Goal: Task Accomplishment & Management: Manage account settings

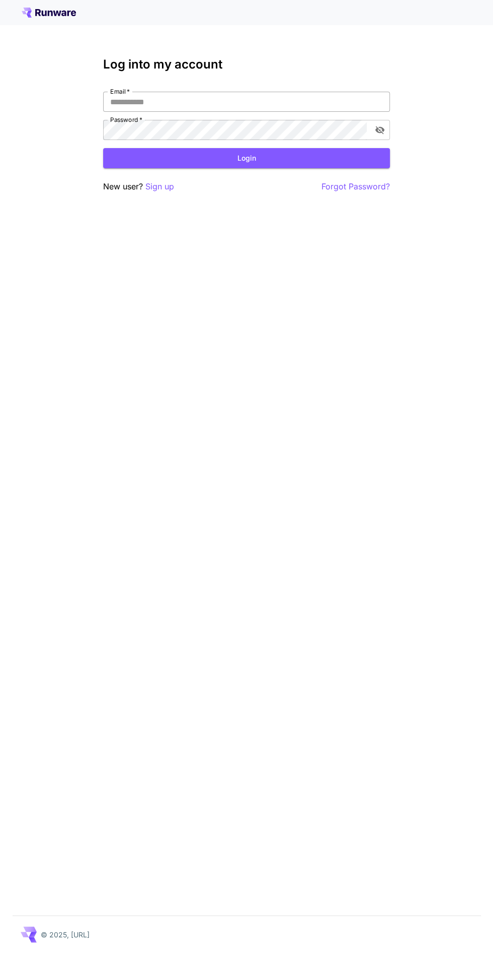
click at [298, 100] on input "Email   *" at bounding box center [246, 102] width 287 height 20
type input "**********"
click button "Login" at bounding box center [246, 158] width 287 height 21
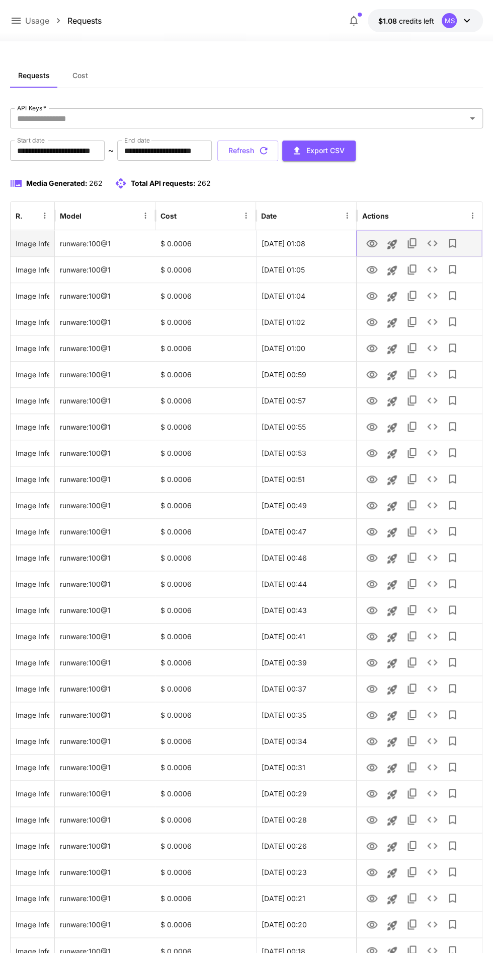
click at [433, 242] on icon "See details" at bounding box center [432, 243] width 12 height 12
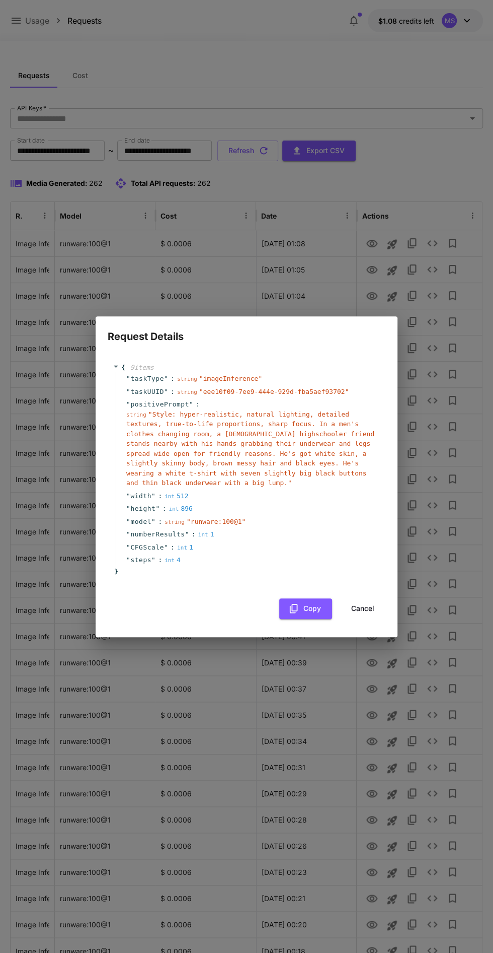
click at [360, 612] on button "Cancel" at bounding box center [362, 608] width 45 height 21
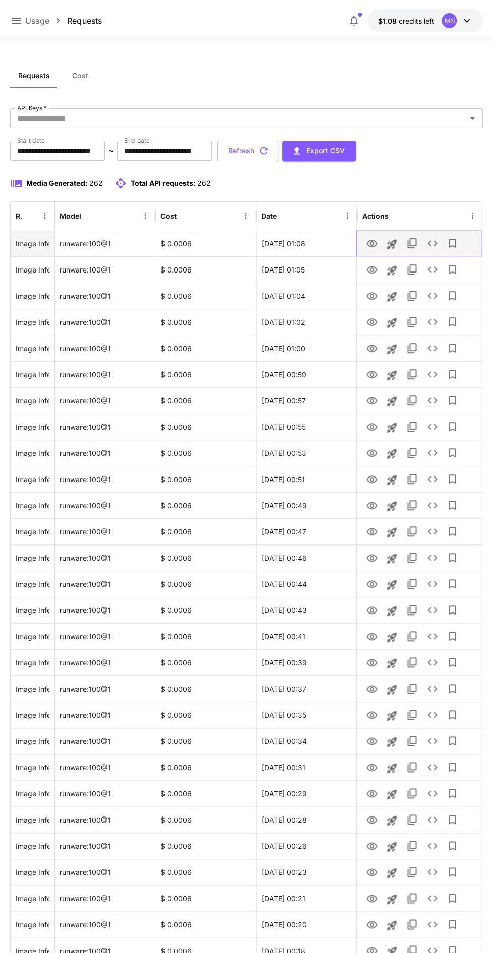
click at [373, 244] on icon "View" at bounding box center [372, 244] width 11 height 8
click at [370, 266] on icon "View" at bounding box center [372, 270] width 11 height 8
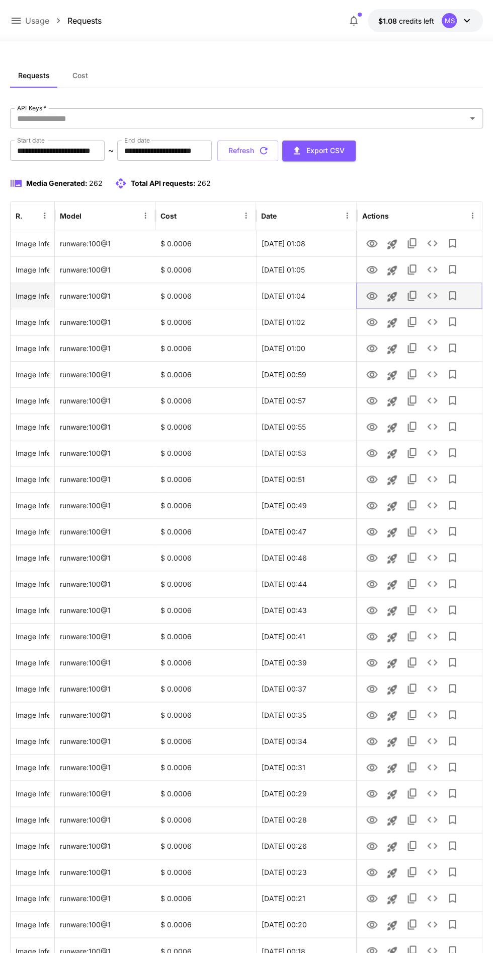
click at [435, 287] on button "See details" at bounding box center [432, 295] width 20 height 20
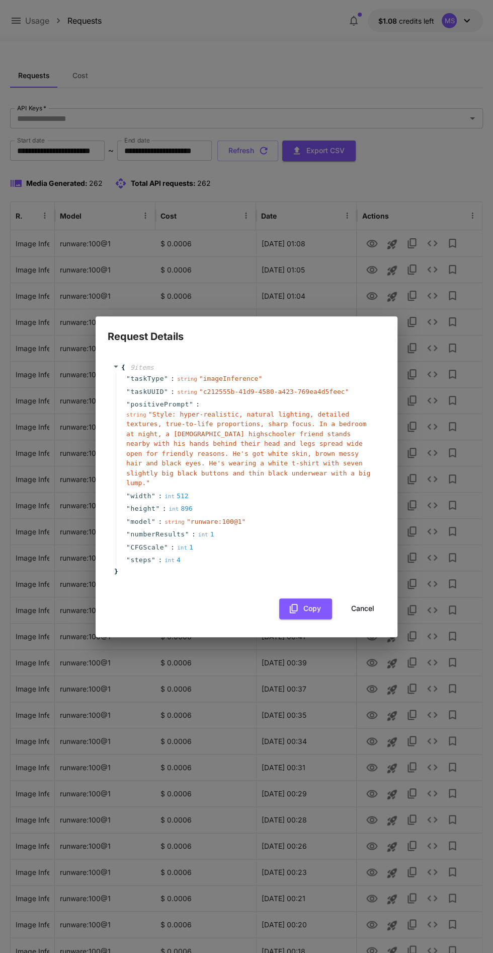
click at [368, 600] on button "Cancel" at bounding box center [362, 608] width 45 height 21
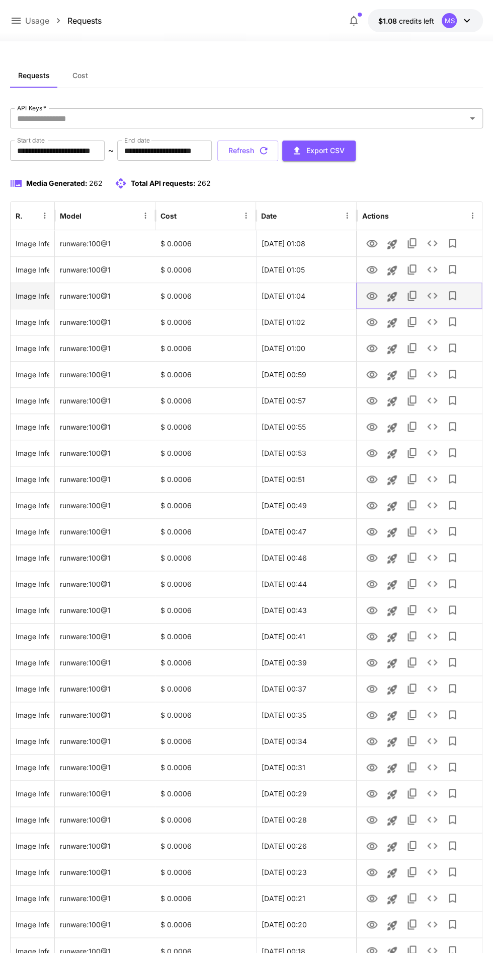
click at [374, 294] on icon "View" at bounding box center [372, 296] width 11 height 8
click at [373, 322] on icon "View" at bounding box center [372, 322] width 11 height 8
click at [372, 347] on icon "View" at bounding box center [372, 348] width 12 height 12
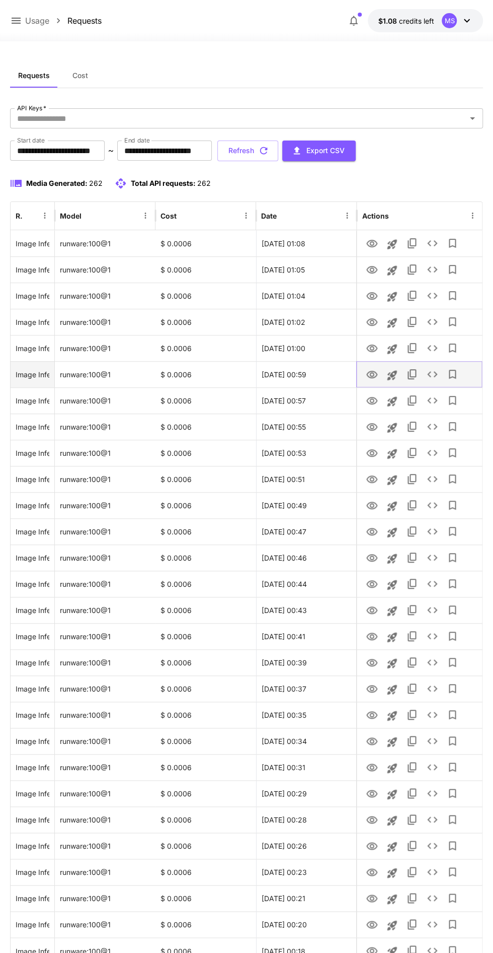
click at [377, 376] on icon "View" at bounding box center [372, 375] width 12 height 12
click at [433, 375] on icon "See details" at bounding box center [432, 374] width 12 height 12
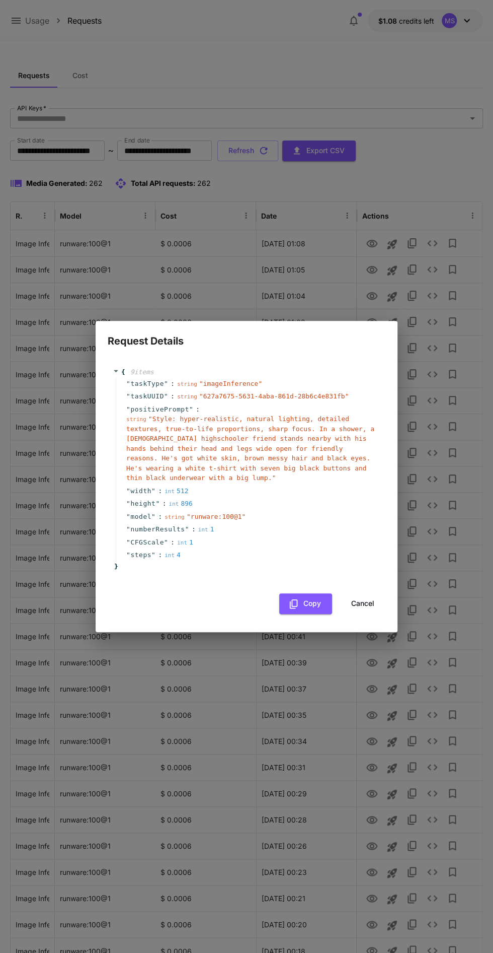
click at [377, 596] on button "Cancel" at bounding box center [362, 603] width 45 height 21
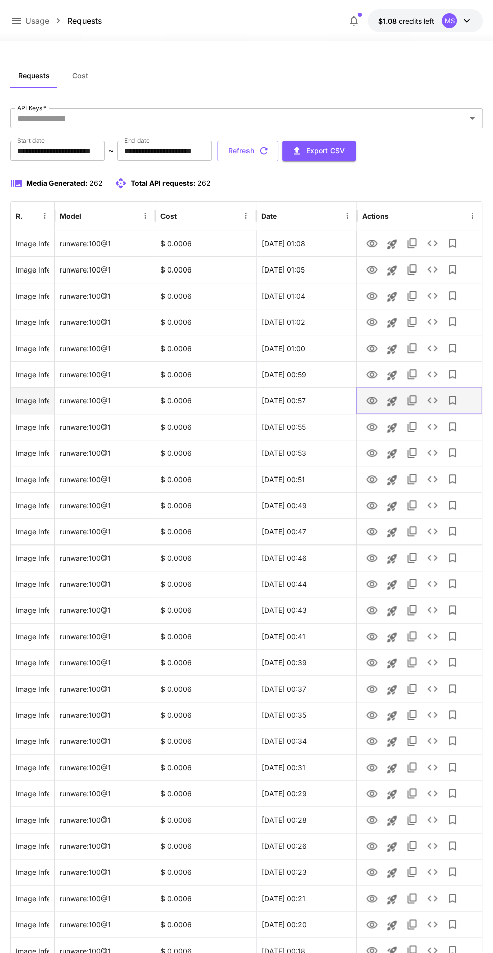
click at [430, 401] on icon "See details" at bounding box center [432, 400] width 10 height 6
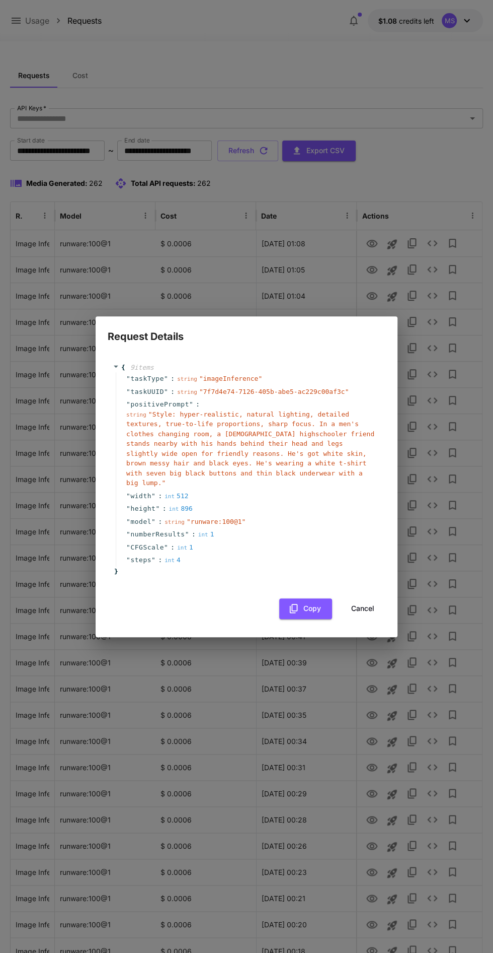
click at [361, 603] on button "Cancel" at bounding box center [362, 608] width 45 height 21
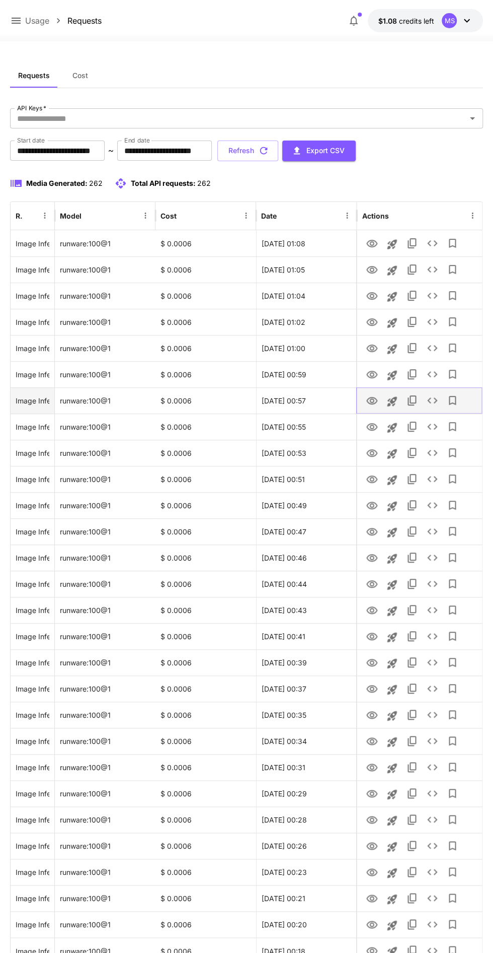
click at [375, 398] on icon "View" at bounding box center [372, 401] width 11 height 8
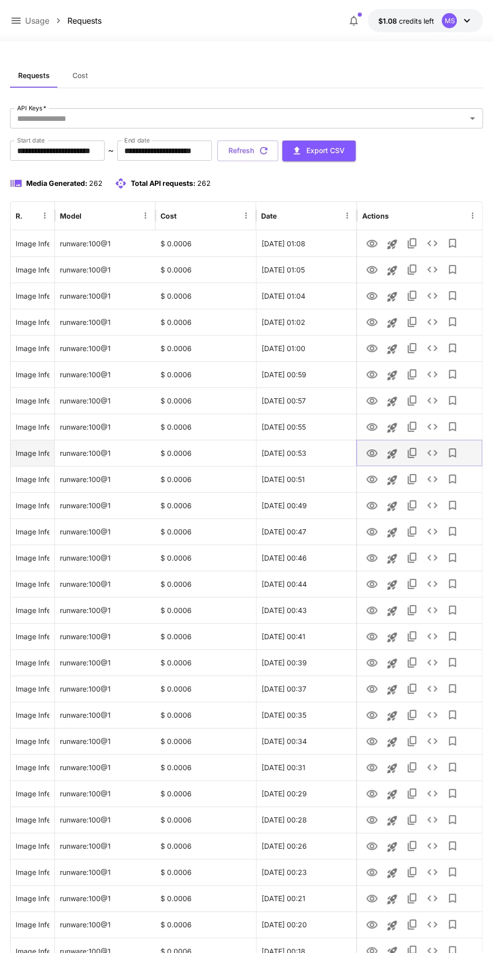
click at [373, 449] on icon "View" at bounding box center [372, 453] width 11 height 8
click at [373, 481] on icon "View" at bounding box center [372, 479] width 11 height 8
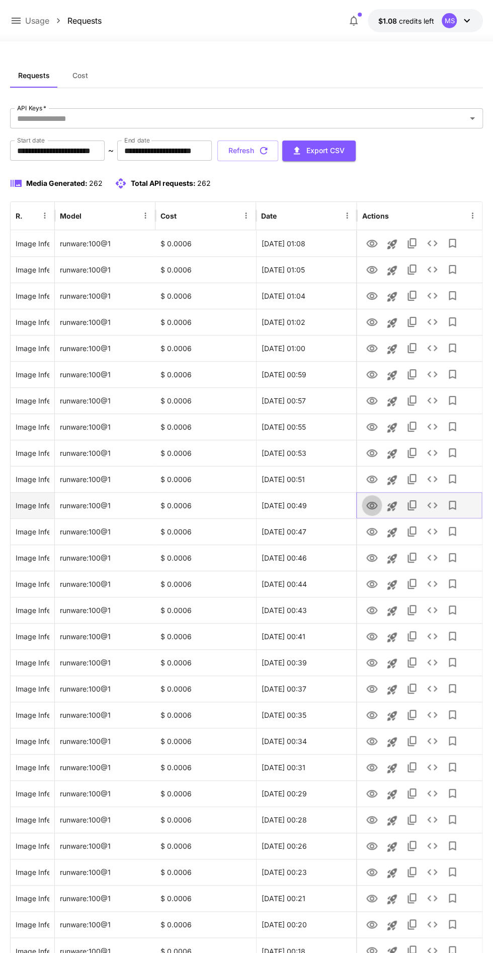
click at [377, 506] on icon "View" at bounding box center [372, 505] width 12 height 12
click at [374, 531] on icon "View" at bounding box center [372, 532] width 11 height 8
click at [371, 556] on icon "View" at bounding box center [372, 558] width 11 height 8
click at [370, 582] on icon "View" at bounding box center [372, 584] width 12 height 12
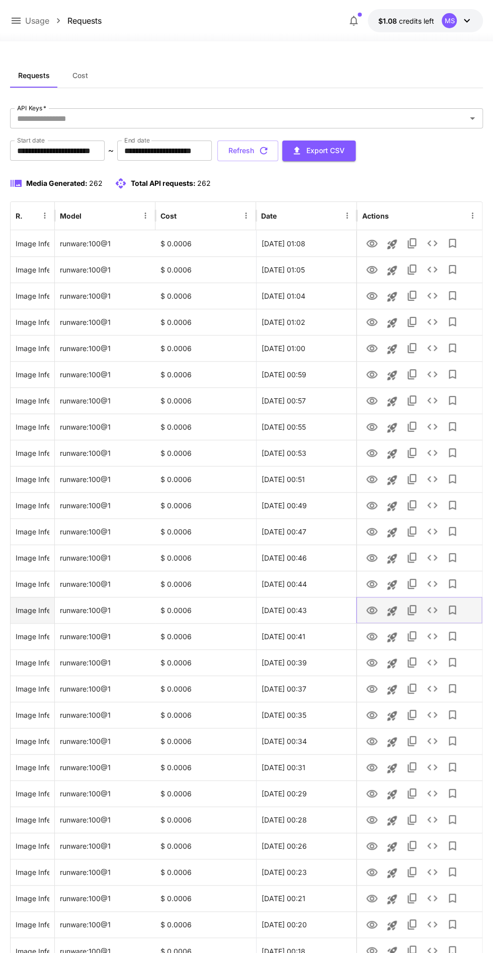
click at [372, 608] on icon "View" at bounding box center [372, 610] width 12 height 12
click at [372, 631] on icon "View" at bounding box center [372, 636] width 12 height 12
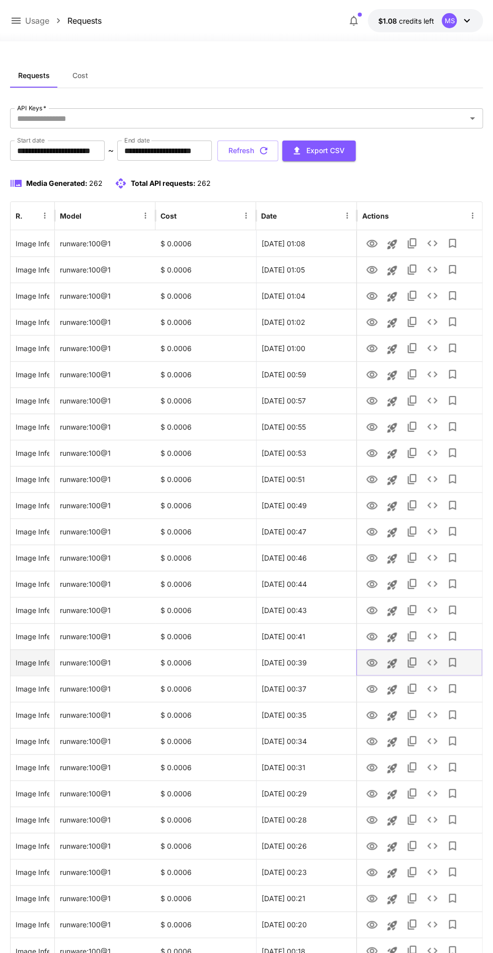
click at [368, 662] on icon "View" at bounding box center [372, 662] width 12 height 12
click at [372, 686] on icon "View" at bounding box center [372, 689] width 12 height 12
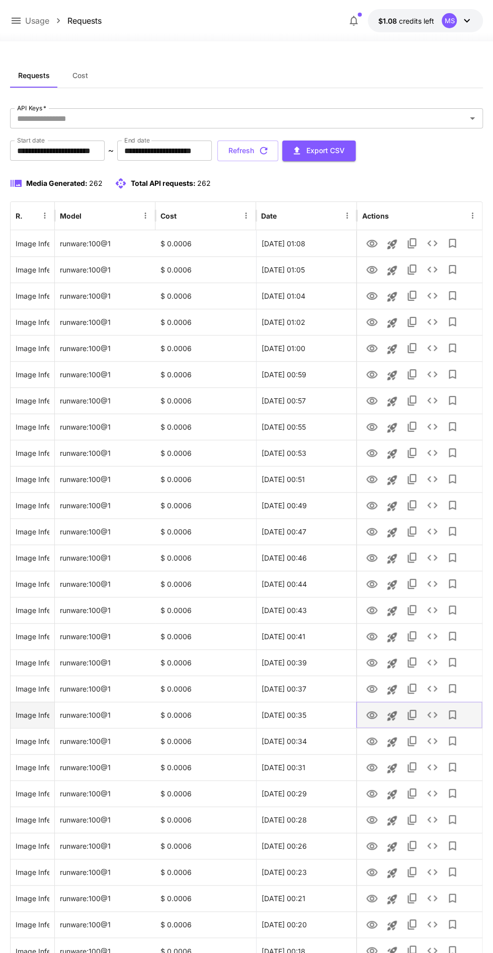
click at [368, 717] on icon "View" at bounding box center [372, 715] width 12 height 12
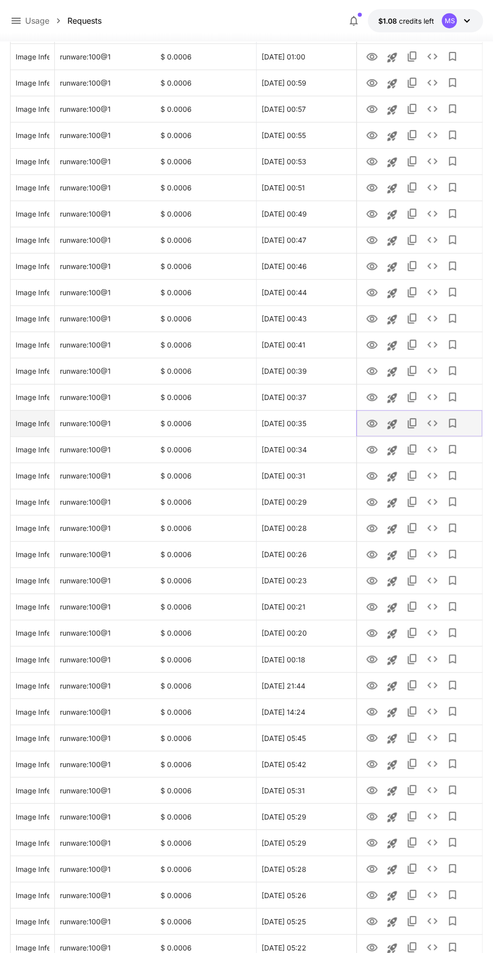
scroll to position [298, 0]
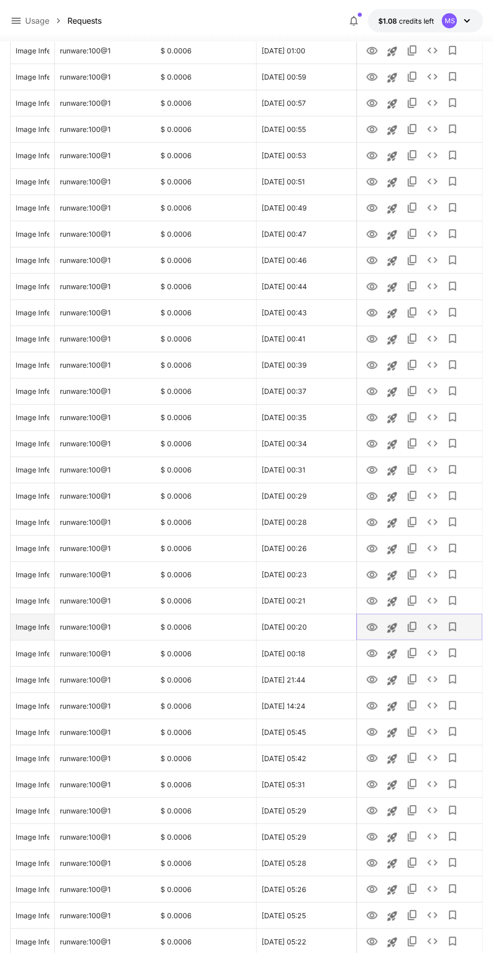
click at [372, 625] on icon "View" at bounding box center [372, 627] width 12 height 12
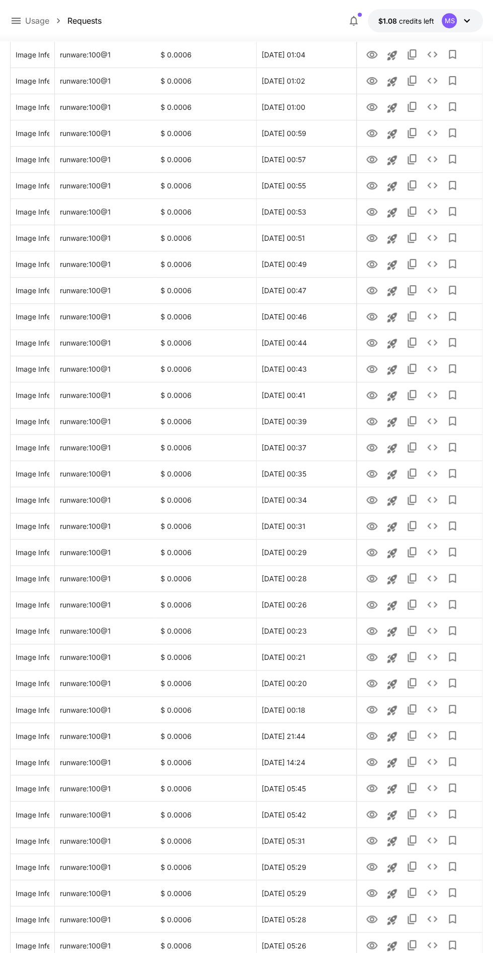
click at [347, 14] on button "button" at bounding box center [354, 21] width 20 height 20
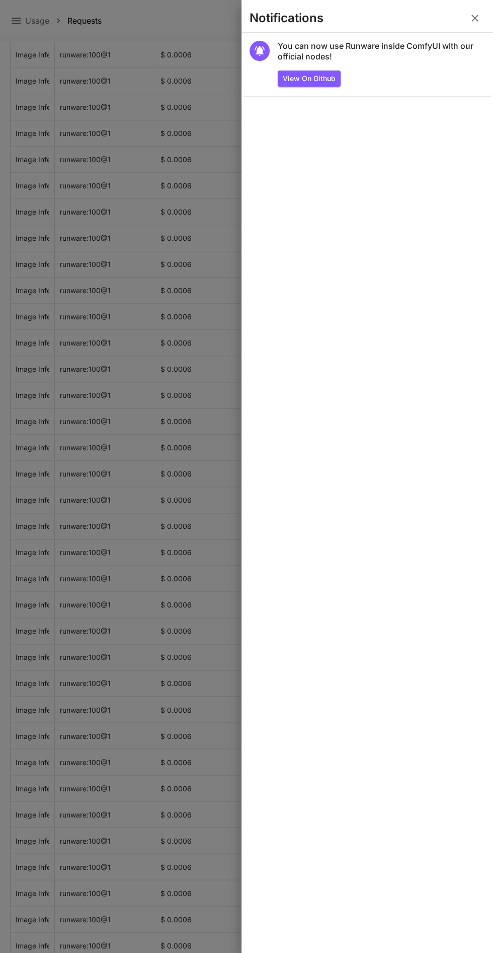
click at [475, 18] on icon "button" at bounding box center [475, 18] width 7 height 7
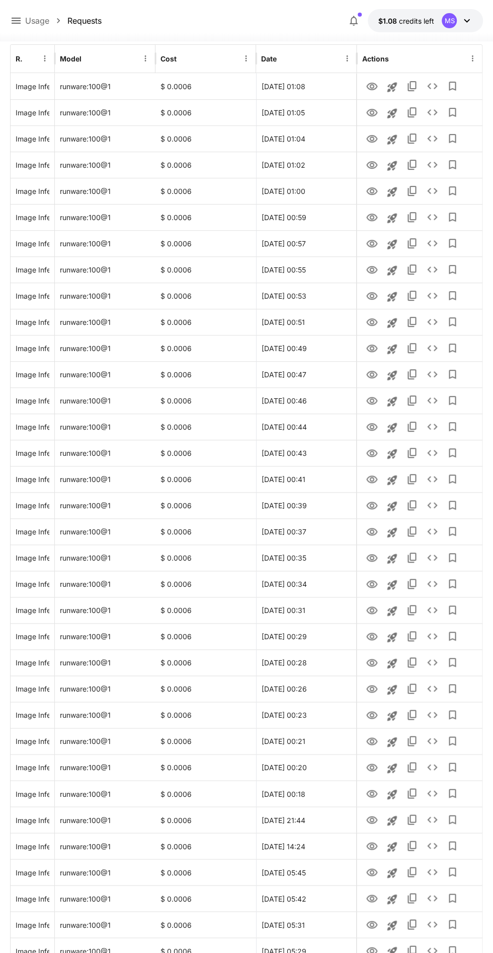
scroll to position [0, 0]
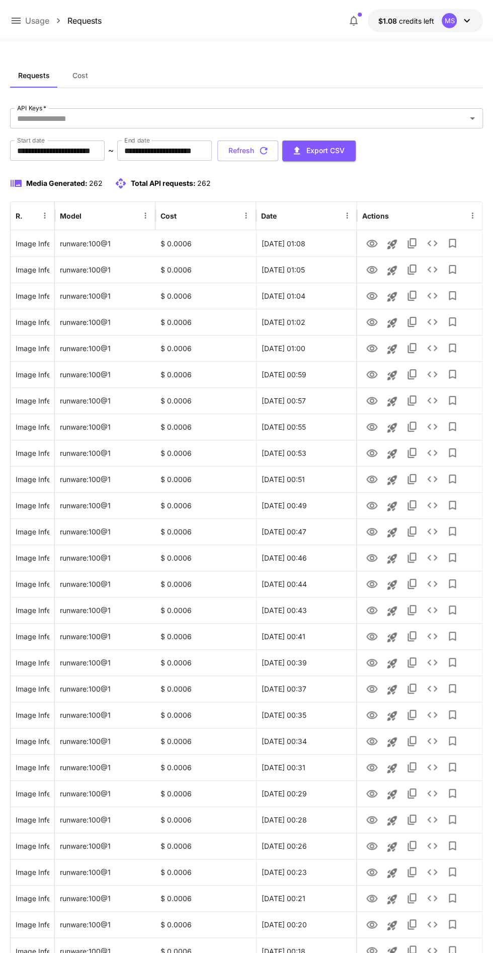
click at [465, 19] on icon at bounding box center [467, 21] width 12 height 12
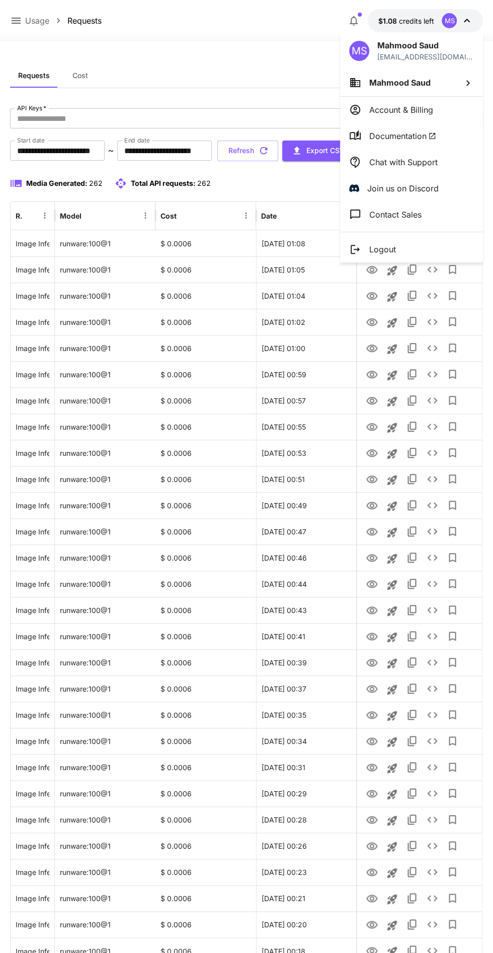
click at [442, 109] on li "Account & Billing" at bounding box center [411, 110] width 143 height 26
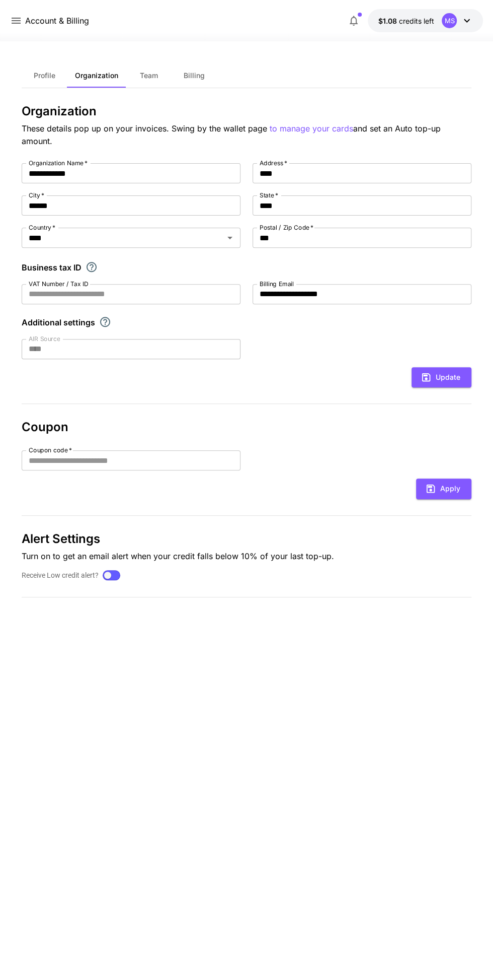
click at [194, 75] on span "Billing" at bounding box center [194, 75] width 21 height 9
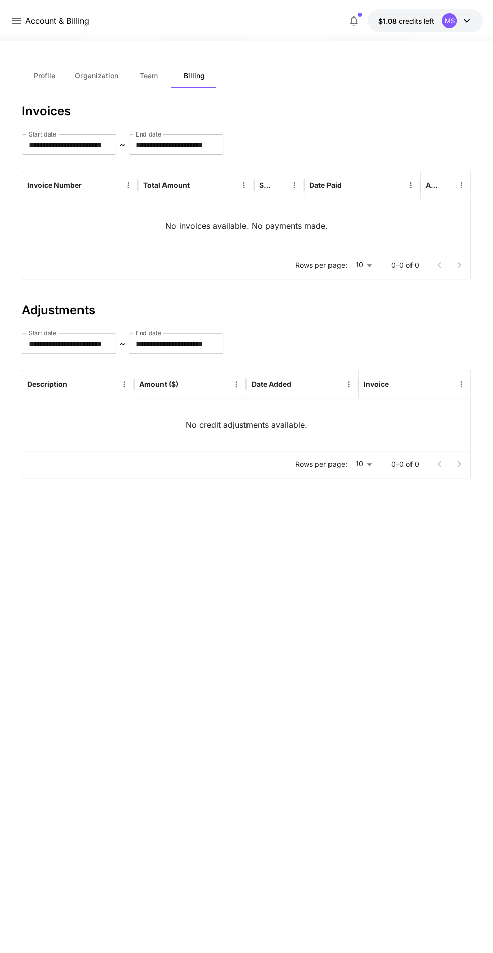
click at [112, 75] on span "Organization" at bounding box center [96, 75] width 43 height 9
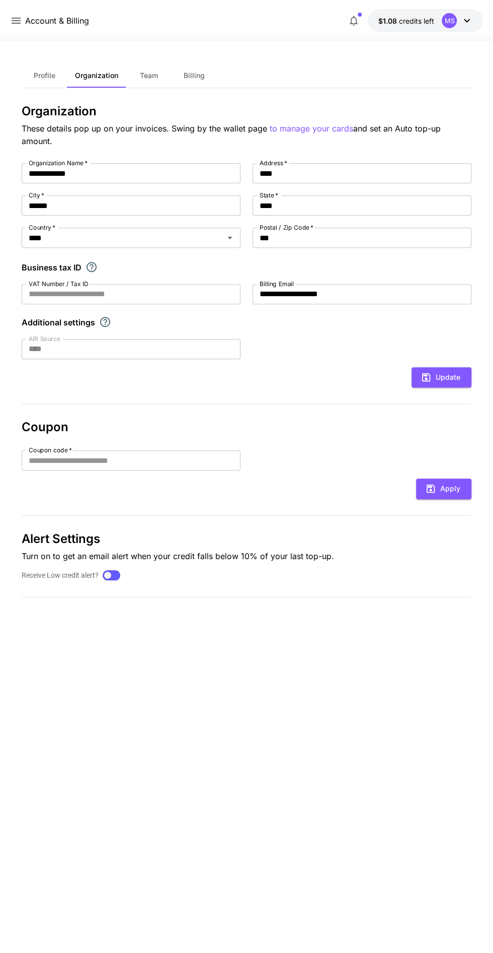
click at [249, 37] on div at bounding box center [246, 35] width 493 height 12
click at [154, 71] on span "Team" at bounding box center [149, 75] width 18 height 9
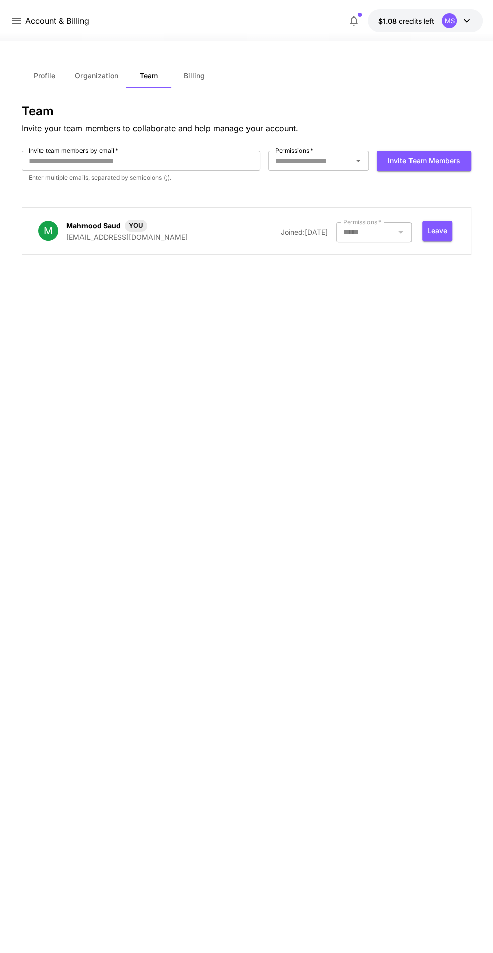
click at [50, 77] on span "Profile" at bounding box center [45, 75] width 22 height 9
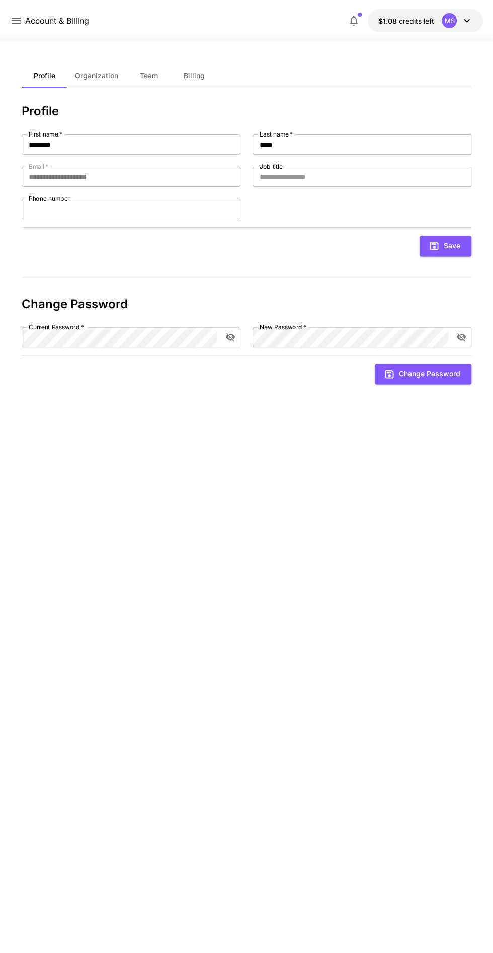
click at [198, 67] on button "Billing" at bounding box center [194, 75] width 45 height 24
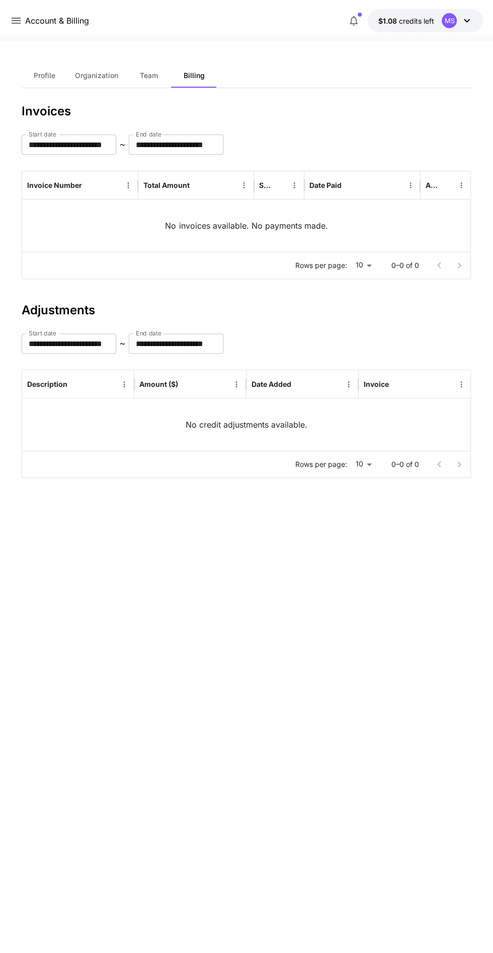
click at [464, 21] on icon at bounding box center [467, 21] width 12 height 12
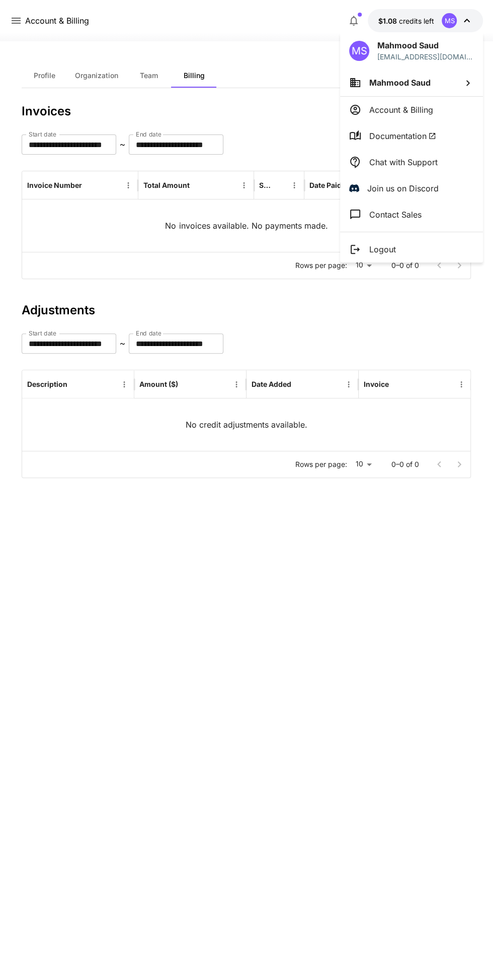
click at [420, 104] on p "Account & Billing" at bounding box center [402, 110] width 64 height 12
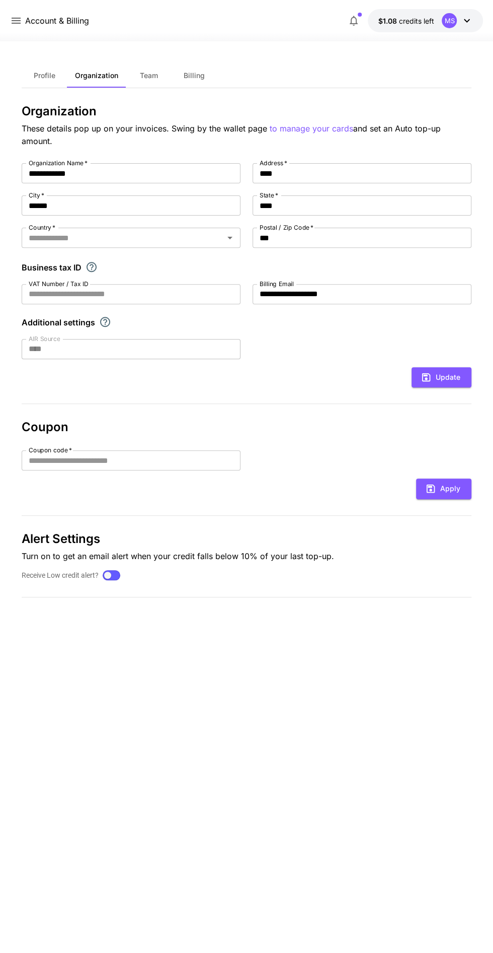
type input "****"
click at [211, 74] on button "Billing" at bounding box center [194, 75] width 45 height 24
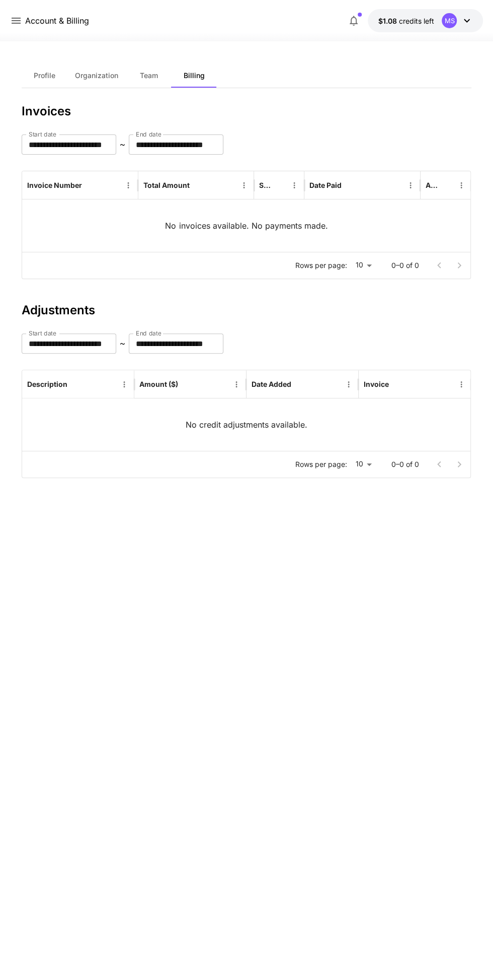
click at [142, 76] on span "Team" at bounding box center [149, 75] width 18 height 9
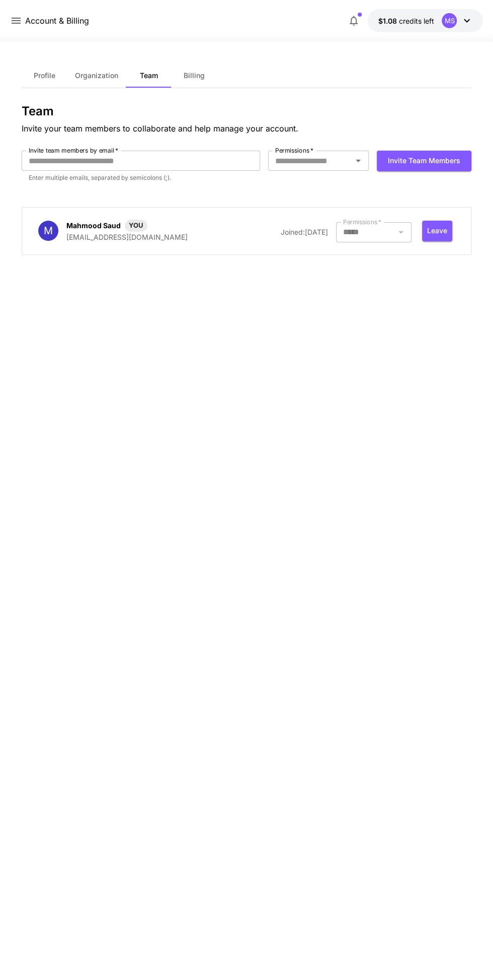
click at [388, 20] on span "$1.08" at bounding box center [388, 21] width 21 height 9
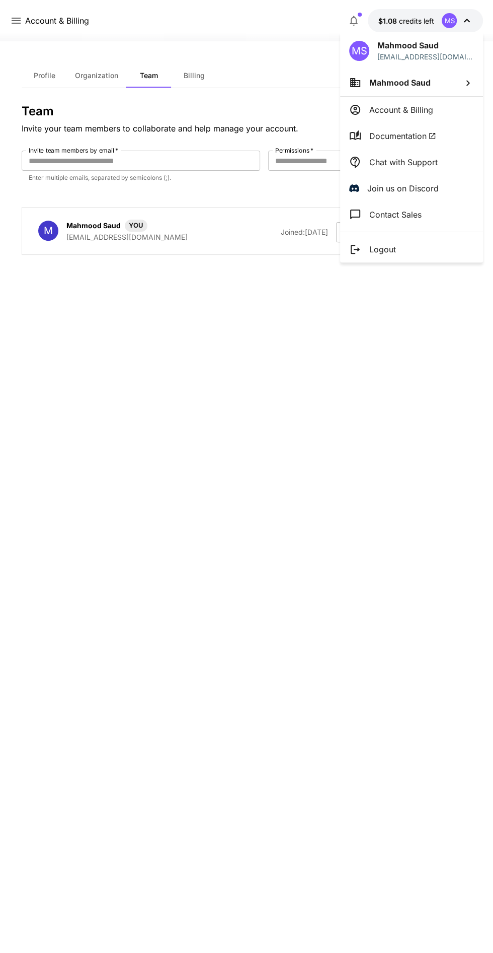
click at [434, 46] on p "Mahmood Saud" at bounding box center [426, 45] width 97 height 12
click at [159, 351] on div at bounding box center [246, 476] width 493 height 953
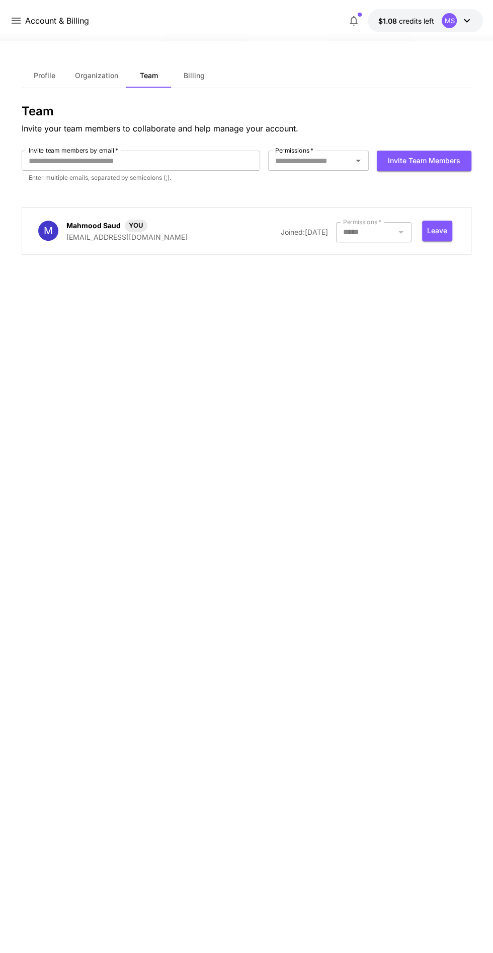
click at [18, 19] on icon at bounding box center [16, 21] width 9 height 6
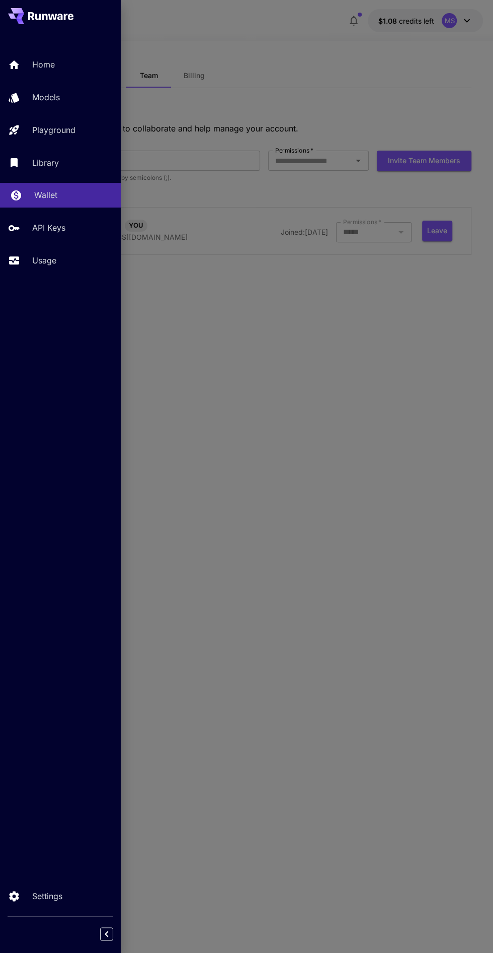
click at [64, 203] on link "Wallet" at bounding box center [60, 195] width 121 height 25
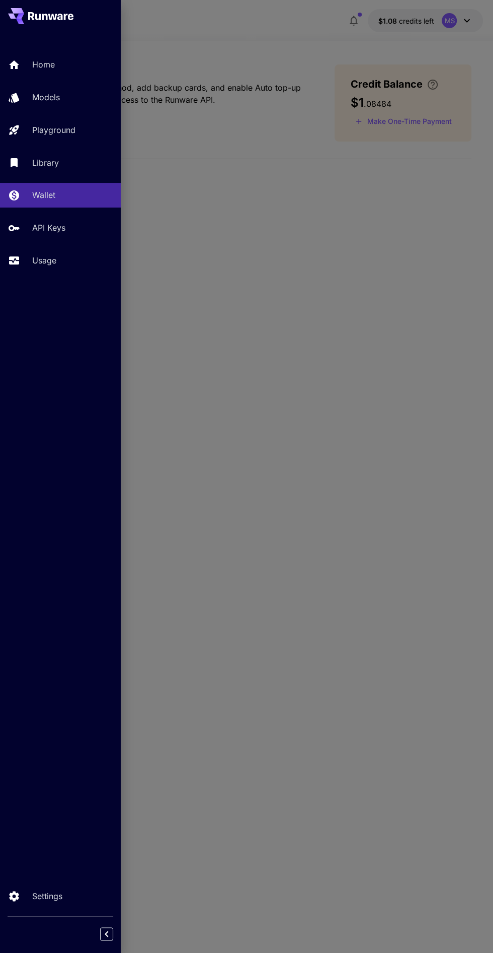
click at [384, 477] on div at bounding box center [246, 476] width 493 height 953
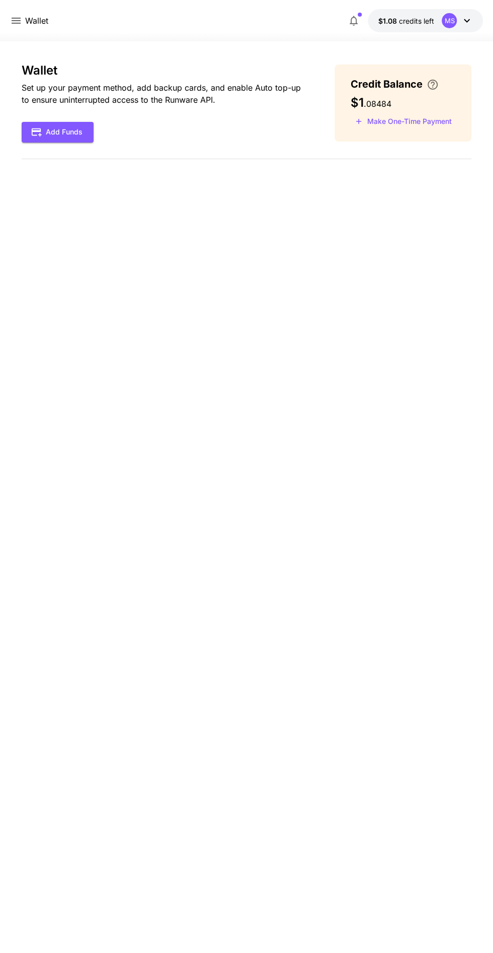
click at [432, 125] on button "Make One-Time Payment" at bounding box center [404, 122] width 106 height 16
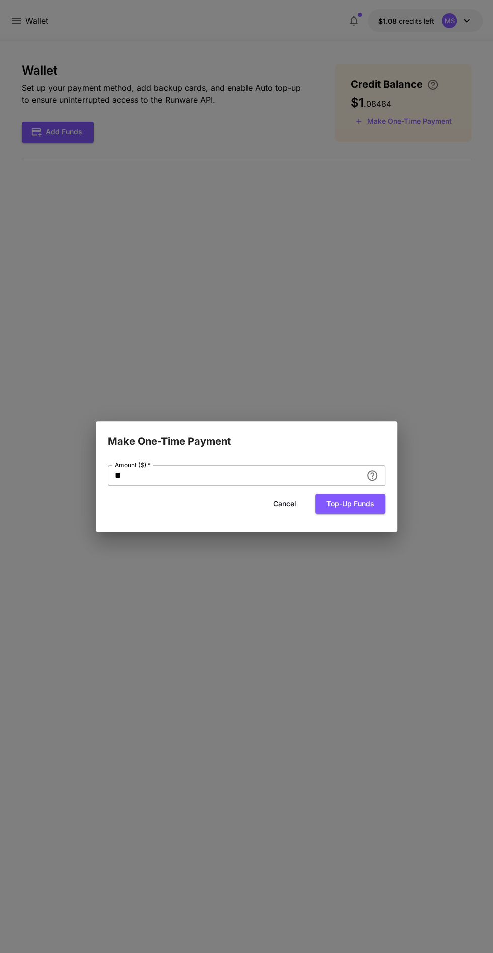
click at [376, 485] on div "** Amount ($)   *" at bounding box center [247, 475] width 278 height 20
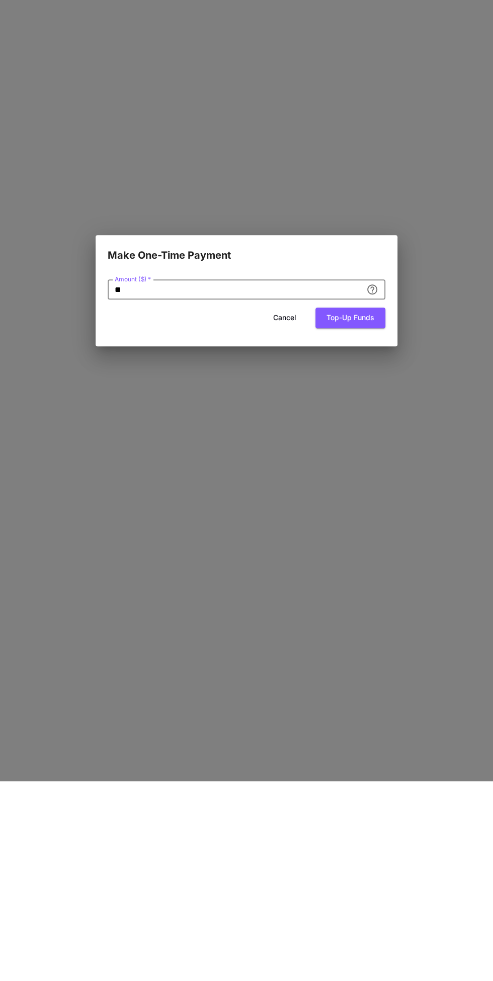
type input "*"
type input "**"
click at [373, 517] on button "Top-up funds" at bounding box center [351, 517] width 70 height 21
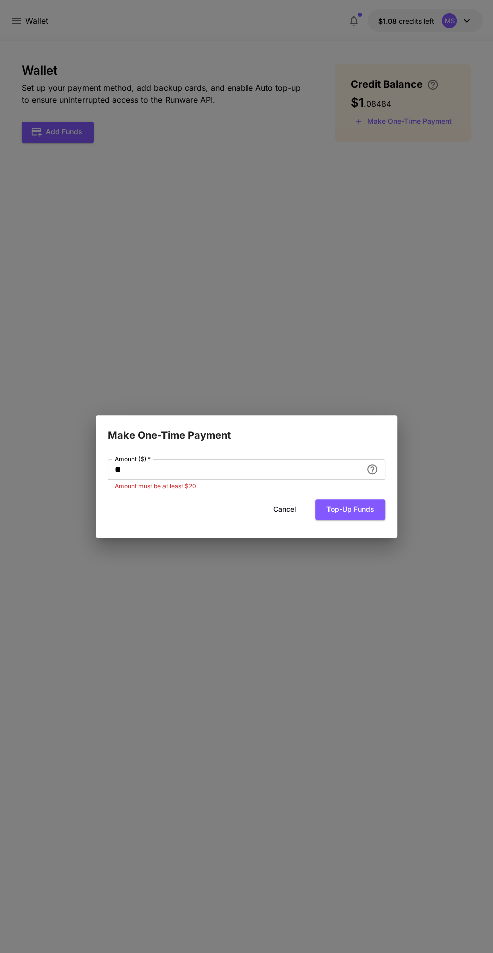
click at [298, 519] on button "Cancel" at bounding box center [284, 509] width 45 height 21
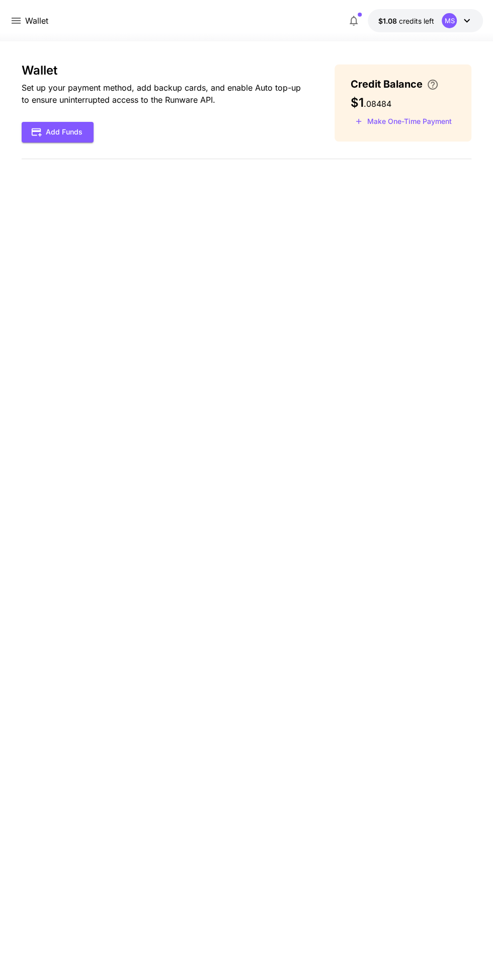
click at [442, 9] on button "$1.08 credits left MS" at bounding box center [425, 20] width 115 height 23
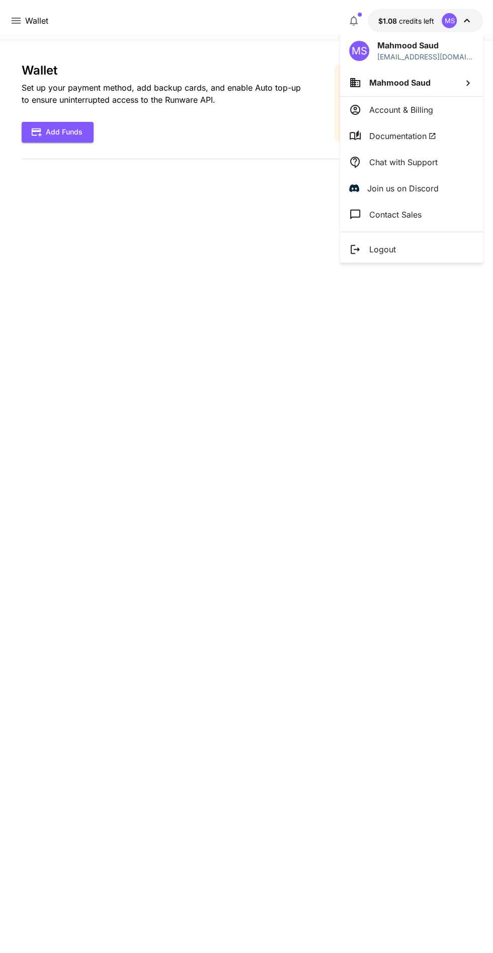
click at [378, 408] on div at bounding box center [246, 476] width 493 height 953
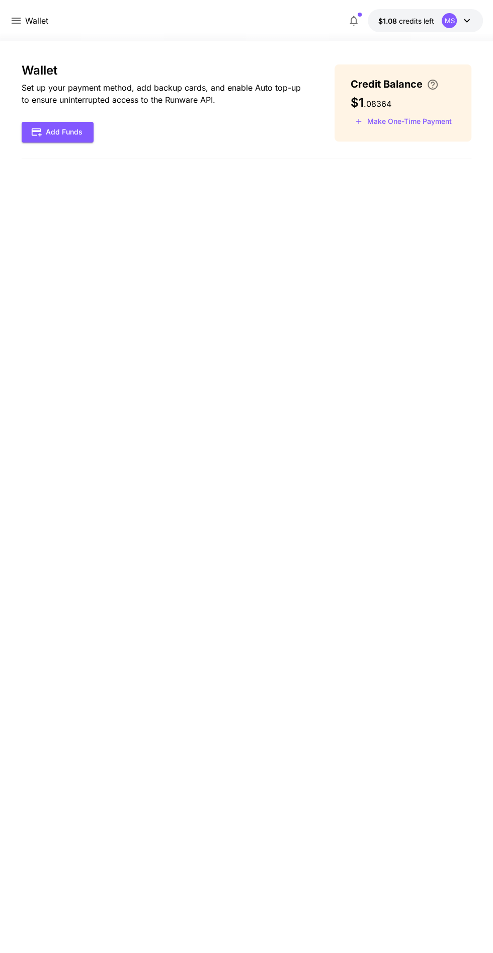
click at [15, 19] on icon at bounding box center [16, 21] width 12 height 12
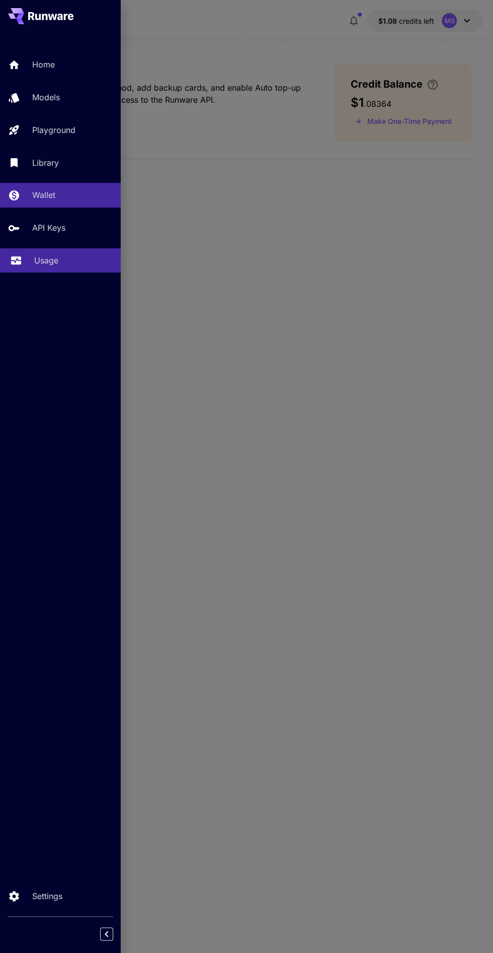
click at [79, 265] on div "Usage" at bounding box center [73, 260] width 79 height 12
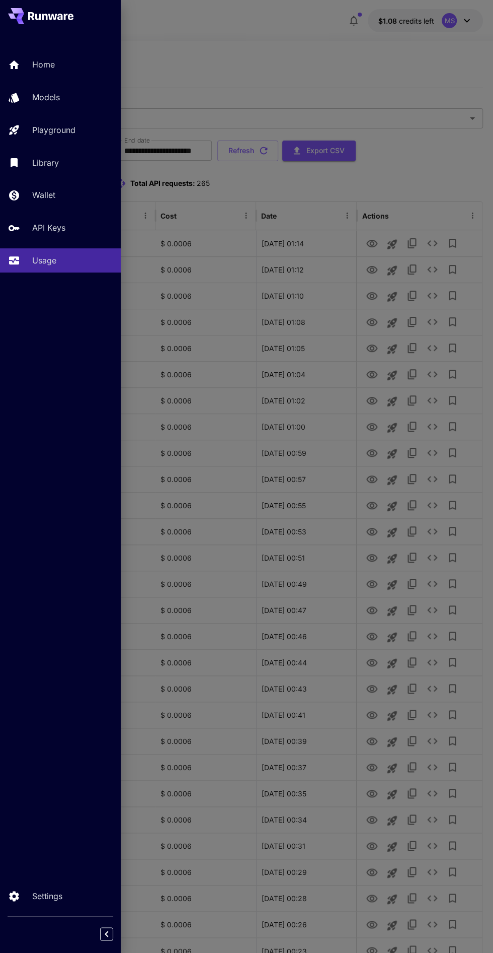
click at [465, 249] on div at bounding box center [246, 476] width 493 height 953
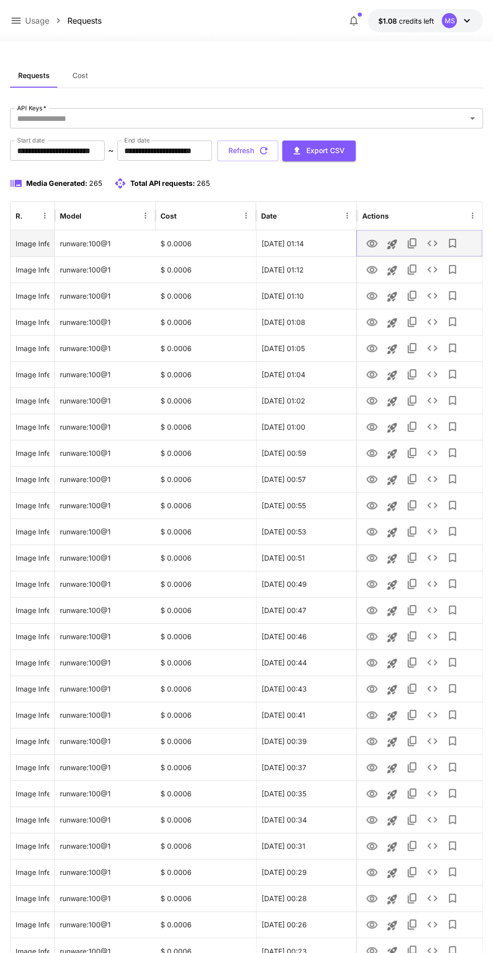
click at [372, 243] on icon "View" at bounding box center [372, 244] width 12 height 12
click at [433, 245] on icon "See details" at bounding box center [432, 243] width 12 height 12
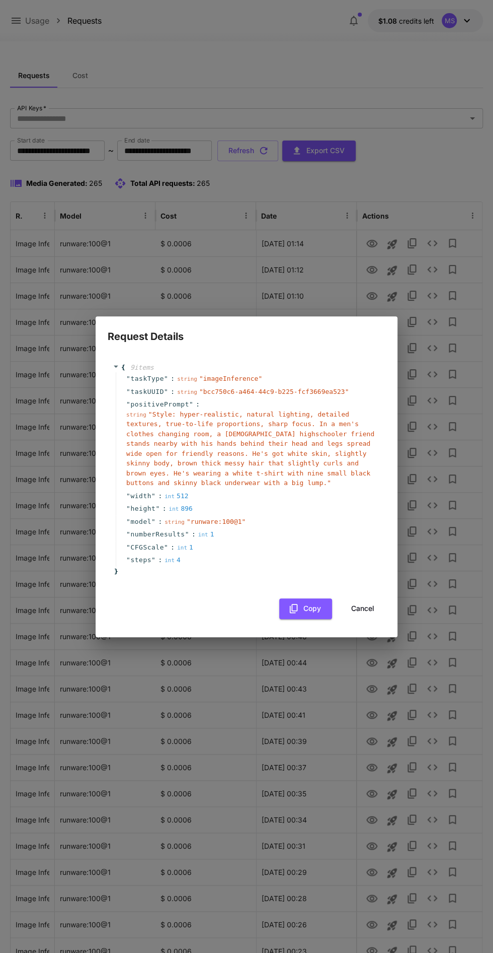
click at [376, 602] on button "Cancel" at bounding box center [362, 608] width 45 height 21
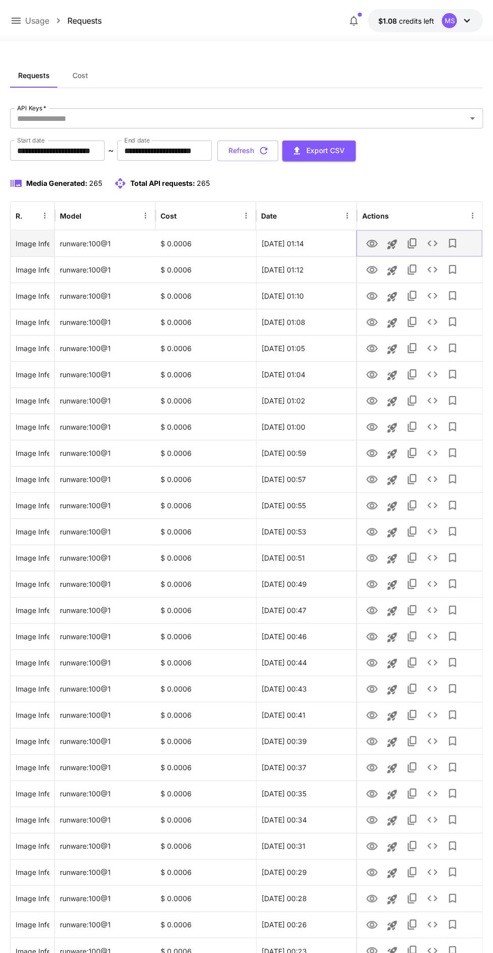
click at [370, 243] on icon "View" at bounding box center [372, 244] width 11 height 8
click at [369, 269] on icon "View" at bounding box center [372, 270] width 12 height 12
click at [373, 246] on icon "View" at bounding box center [372, 244] width 12 height 12
click at [370, 269] on icon "View" at bounding box center [372, 270] width 11 height 8
click at [433, 242] on icon "See details" at bounding box center [432, 243] width 12 height 12
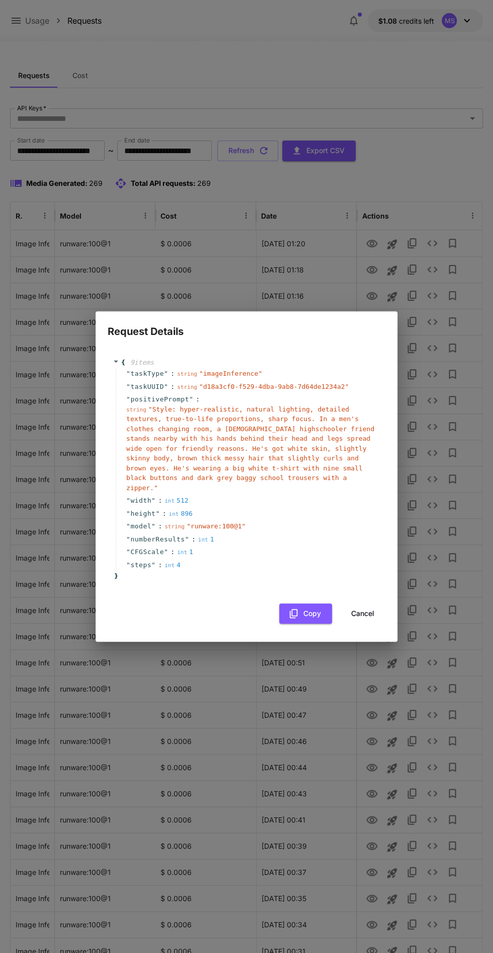
click at [363, 610] on button "Cancel" at bounding box center [362, 613] width 45 height 21
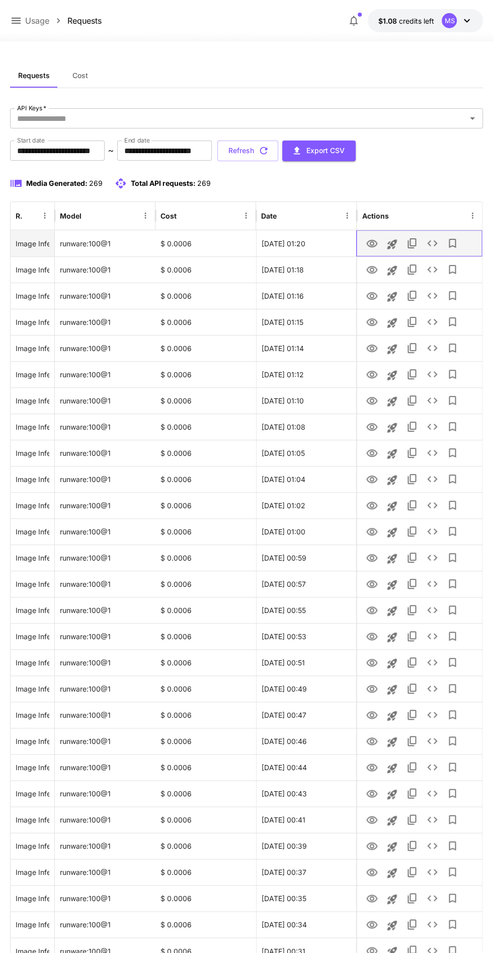
click at [383, 251] on div at bounding box center [392, 244] width 20 height 26
click at [390, 243] on icon "Launch in playground" at bounding box center [392, 244] width 12 height 12
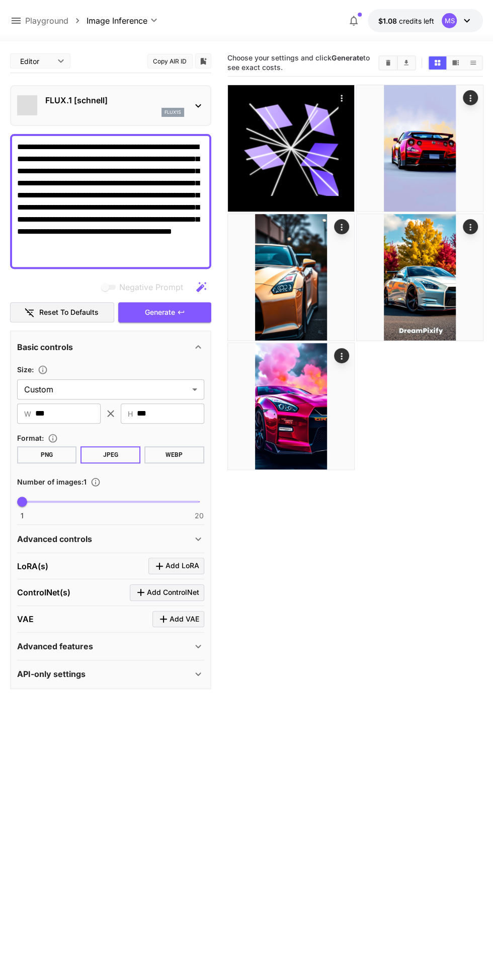
type input "**********"
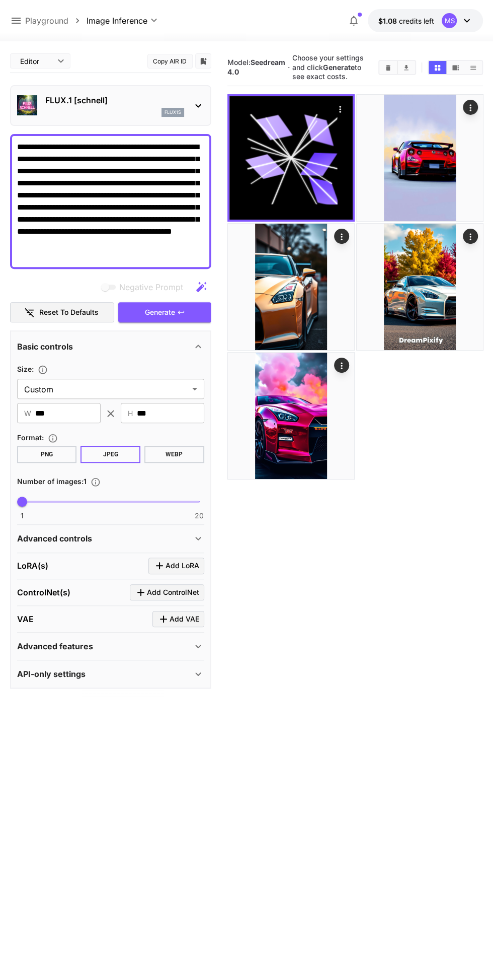
click at [30, 19] on p "Playground" at bounding box center [46, 21] width 43 height 12
click at [26, 17] on p "Playground" at bounding box center [46, 21] width 43 height 12
click at [29, 19] on p "Playground" at bounding box center [46, 21] width 43 height 12
click at [29, 15] on p "Playground" at bounding box center [46, 21] width 43 height 12
click at [26, 20] on p "Playground" at bounding box center [46, 21] width 43 height 12
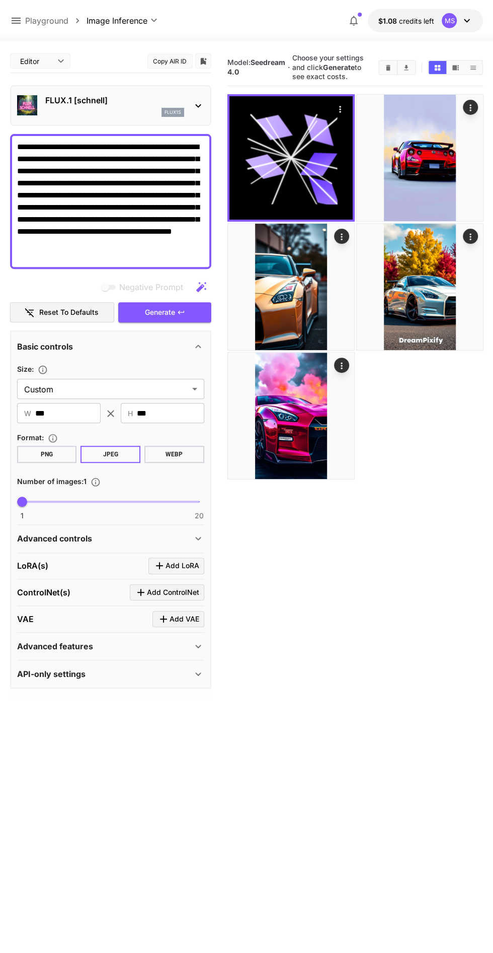
click at [463, 19] on icon at bounding box center [467, 21] width 12 height 12
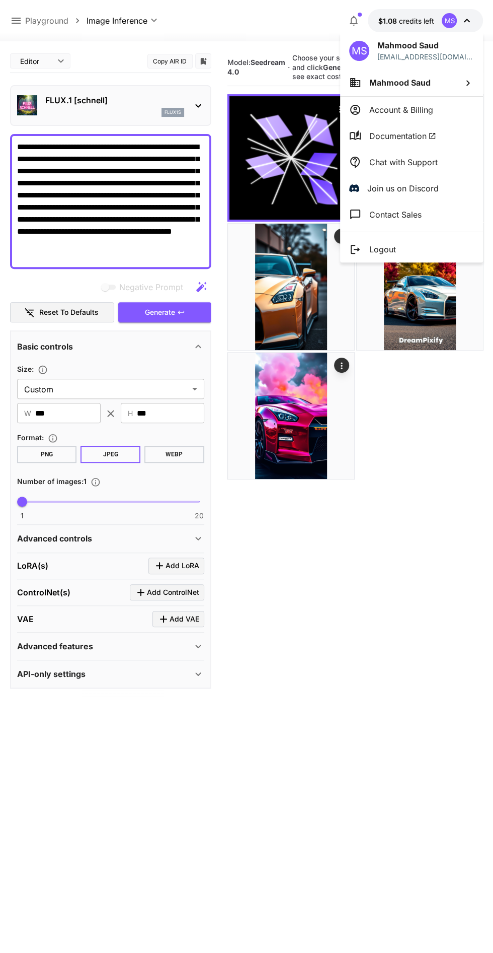
click at [428, 108] on p "Account & Billing" at bounding box center [402, 110] width 64 height 12
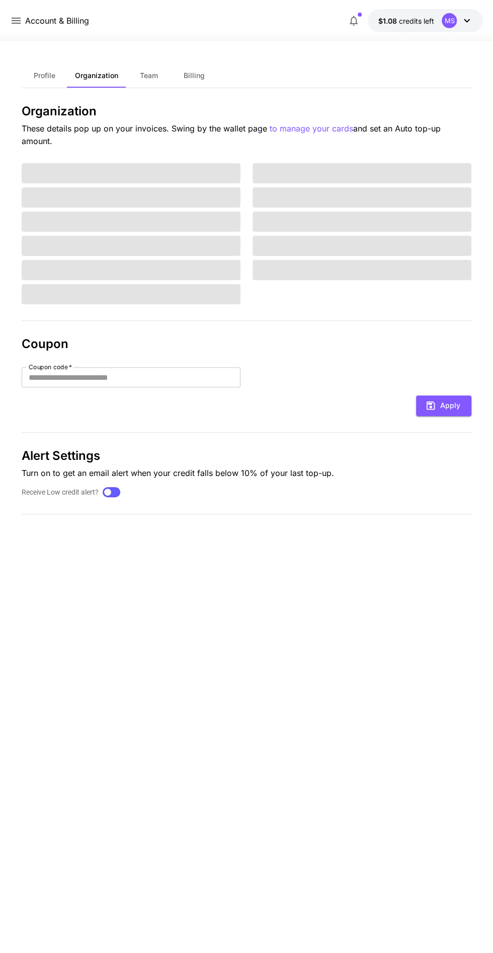
click at [433, 98] on li "Documentation" at bounding box center [429, 90] width 107 height 15
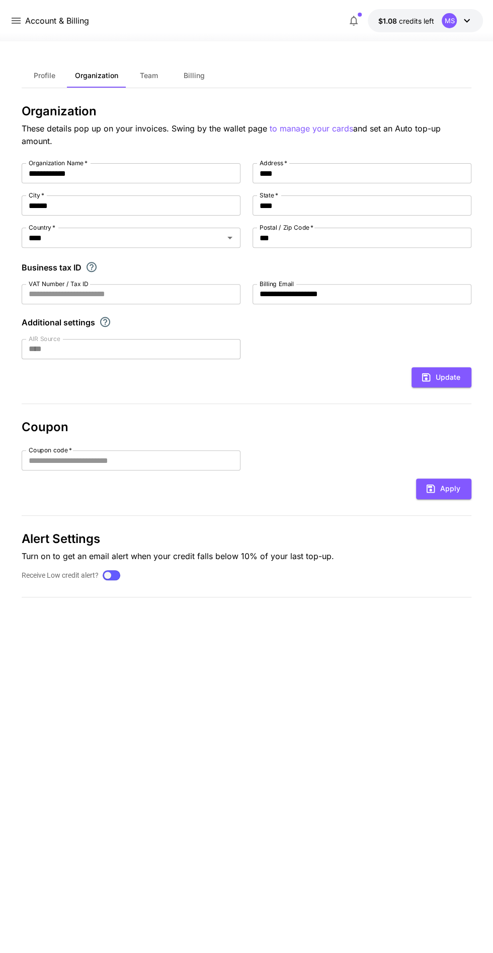
click at [17, 18] on icon at bounding box center [16, 21] width 12 height 12
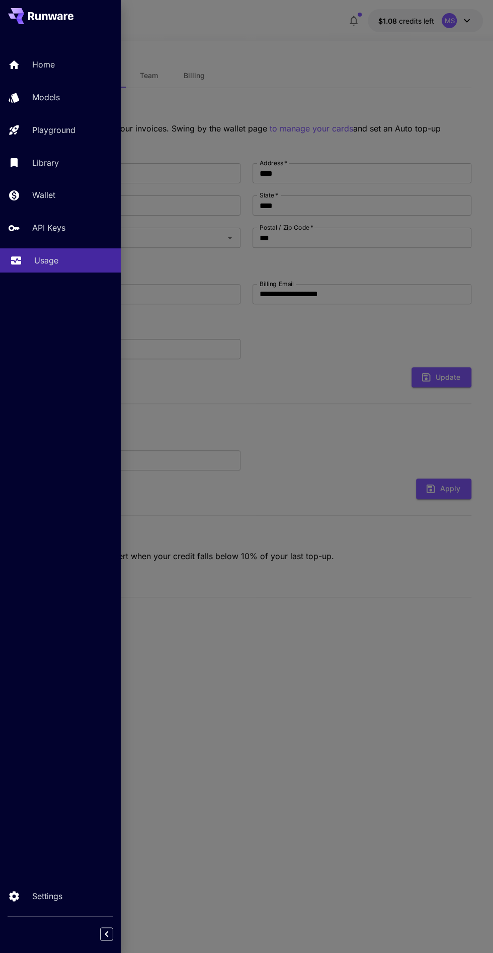
click at [76, 267] on link "Usage" at bounding box center [60, 260] width 121 height 25
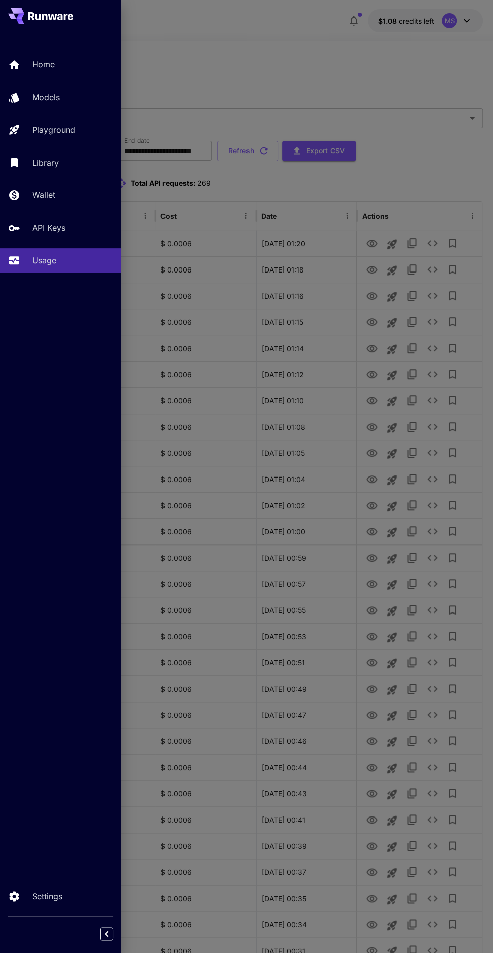
click at [370, 70] on div at bounding box center [246, 476] width 493 height 953
